Goal: Information Seeking & Learning: Learn about a topic

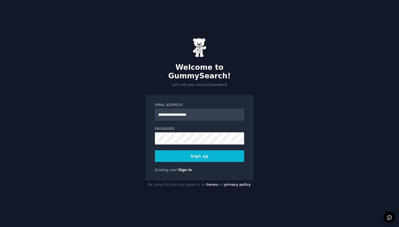
click at [164, 113] on input "**********" at bounding box center [199, 115] width 89 height 12
click at [162, 112] on input "**********" at bounding box center [199, 115] width 89 height 12
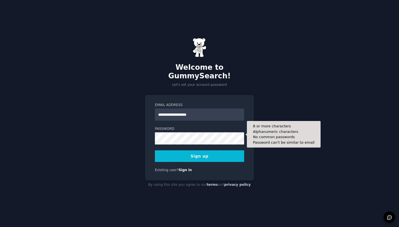
type input "**********"
click at [200, 152] on button "Sign up" at bounding box center [199, 157] width 89 height 12
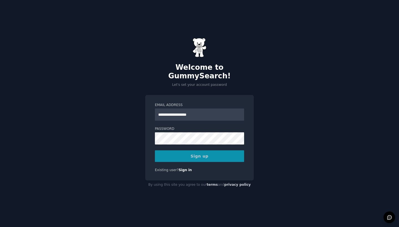
click at [195, 152] on div "Sign up" at bounding box center [199, 157] width 89 height 12
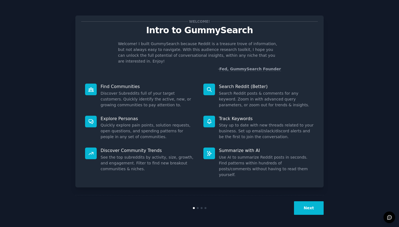
click at [312, 207] on button "Next" at bounding box center [309, 209] width 30 height 14
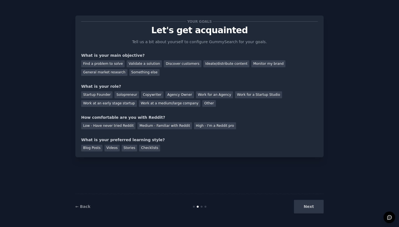
click at [312, 207] on div "Next" at bounding box center [282, 207] width 83 height 14
click at [140, 73] on div "Something else" at bounding box center [144, 72] width 30 height 7
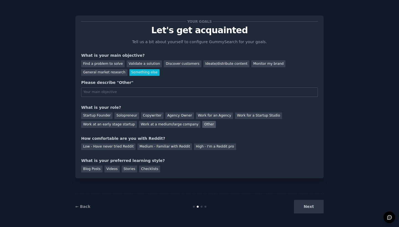
click at [202, 125] on div "Other" at bounding box center [209, 124] width 14 height 7
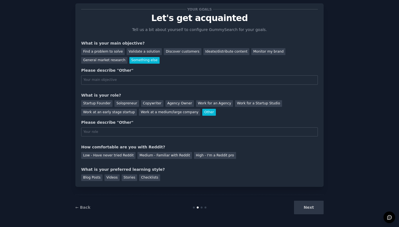
scroll to position [12, 0]
click at [313, 208] on div "Next" at bounding box center [282, 208] width 83 height 14
click at [164, 156] on div "Medium - Familiar with Reddit" at bounding box center [164, 155] width 54 height 7
click at [95, 178] on div "Blog Posts" at bounding box center [91, 178] width 21 height 7
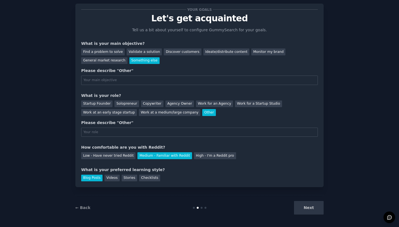
click at [312, 207] on div "Next" at bounding box center [282, 208] width 83 height 14
click at [115, 62] on div "General market research" at bounding box center [104, 60] width 46 height 7
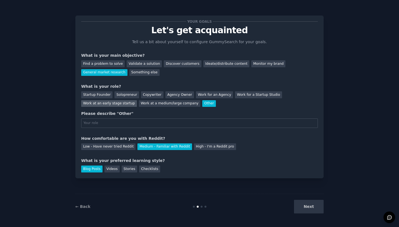
click at [113, 105] on div "Work at an early stage startup" at bounding box center [109, 103] width 56 height 7
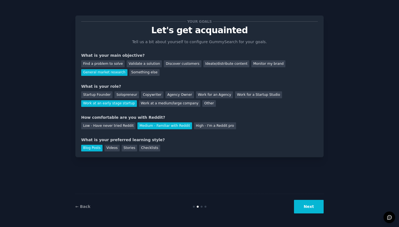
click at [309, 208] on button "Next" at bounding box center [309, 207] width 30 height 14
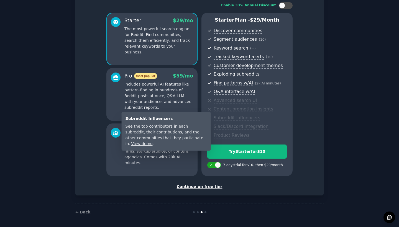
scroll to position [37, 0]
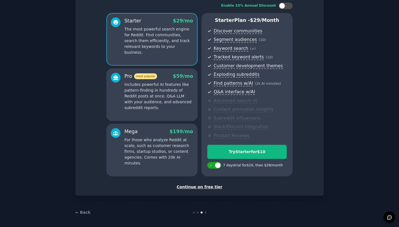
click at [210, 184] on div "Continue on free tier" at bounding box center [199, 187] width 237 height 6
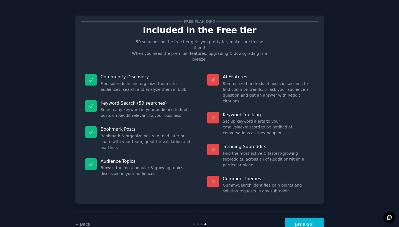
click at [297, 218] on button "Let's Go!" at bounding box center [304, 225] width 39 height 14
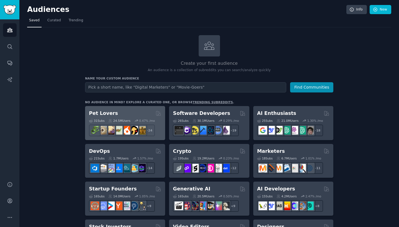
click at [123, 115] on div "Pet Lovers" at bounding box center [125, 113] width 72 height 7
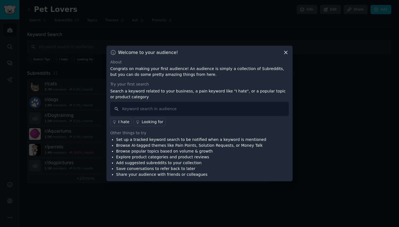
click at [285, 53] on icon at bounding box center [285, 52] width 3 height 3
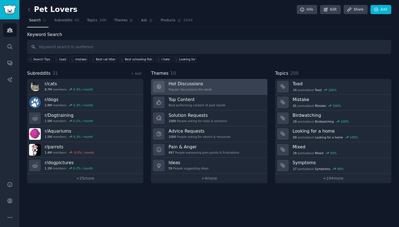
click at [182, 82] on h3 "Hot Discussions" at bounding box center [190, 84] width 43 height 6
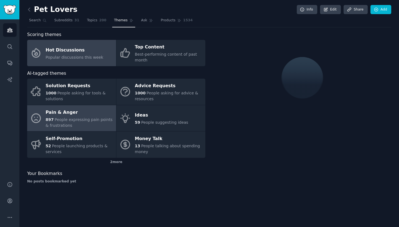
click at [72, 118] on span "People expressing pain points & frustrations" at bounding box center [79, 123] width 67 height 10
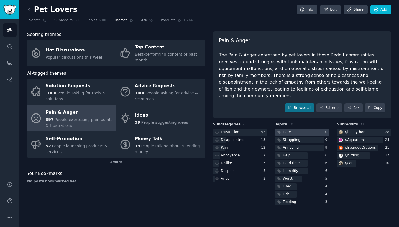
click at [297, 129] on div at bounding box center [302, 132] width 54 height 7
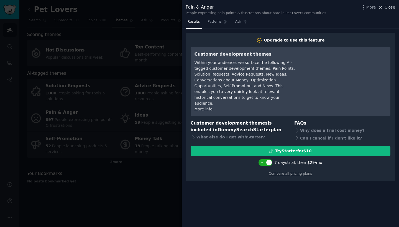
click at [383, 6] on icon at bounding box center [381, 7] width 6 height 6
